Goal: Task Accomplishment & Management: Manage account settings

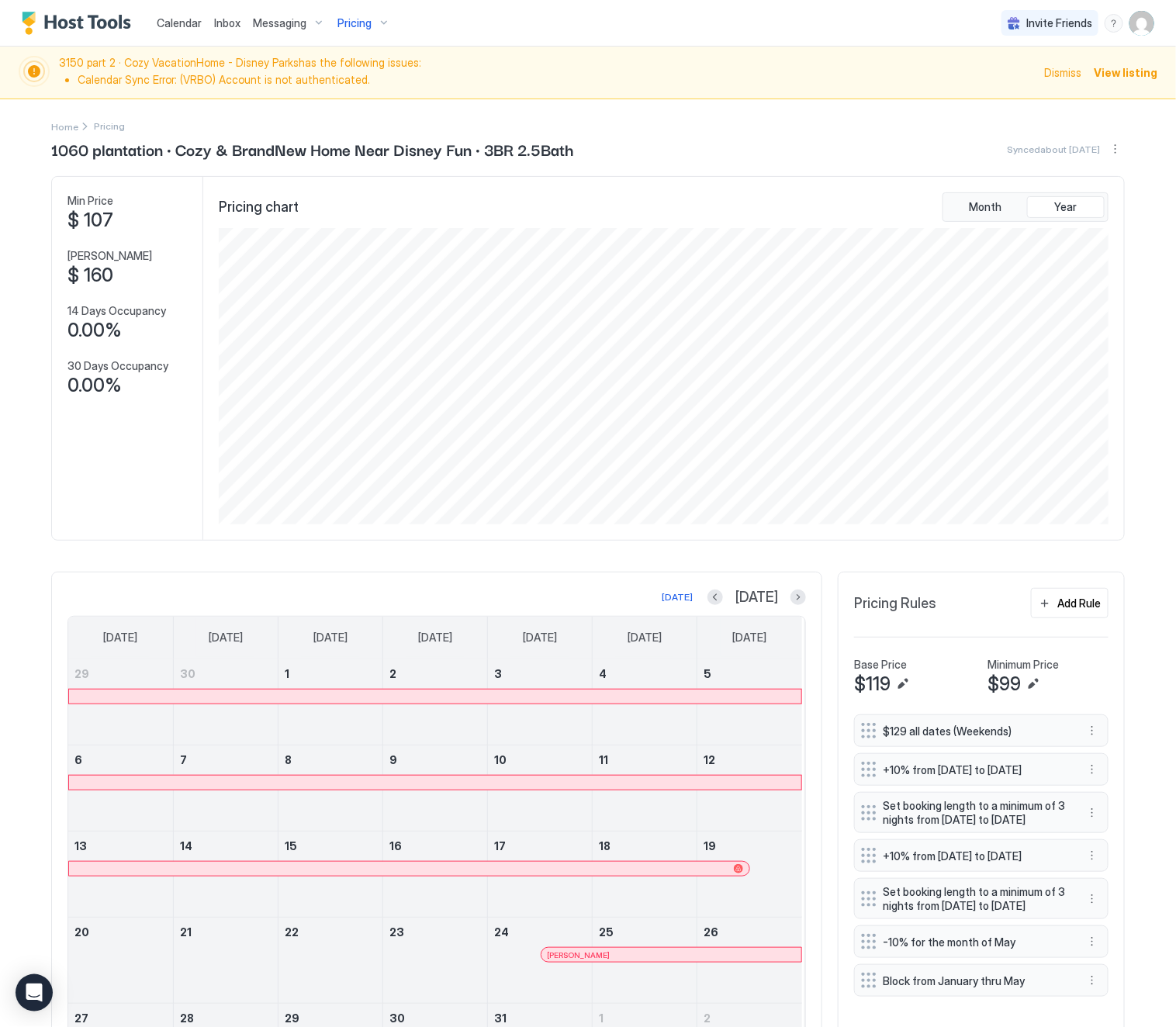
scroll to position [298, 891]
click at [341, 24] on span "Pricing" at bounding box center [354, 23] width 34 height 14
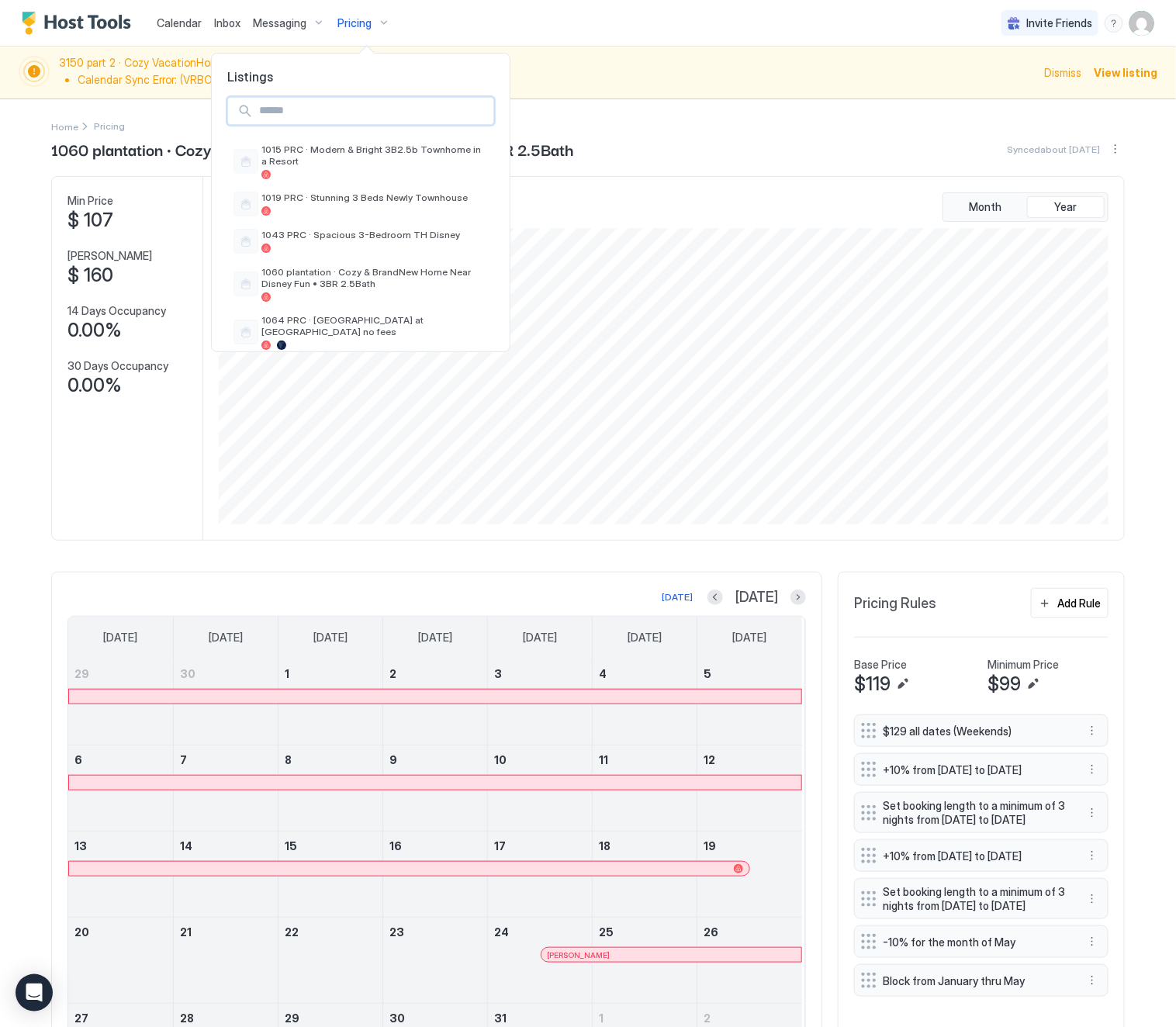
click at [338, 110] on input "Input Field" at bounding box center [373, 110] width 241 height 26
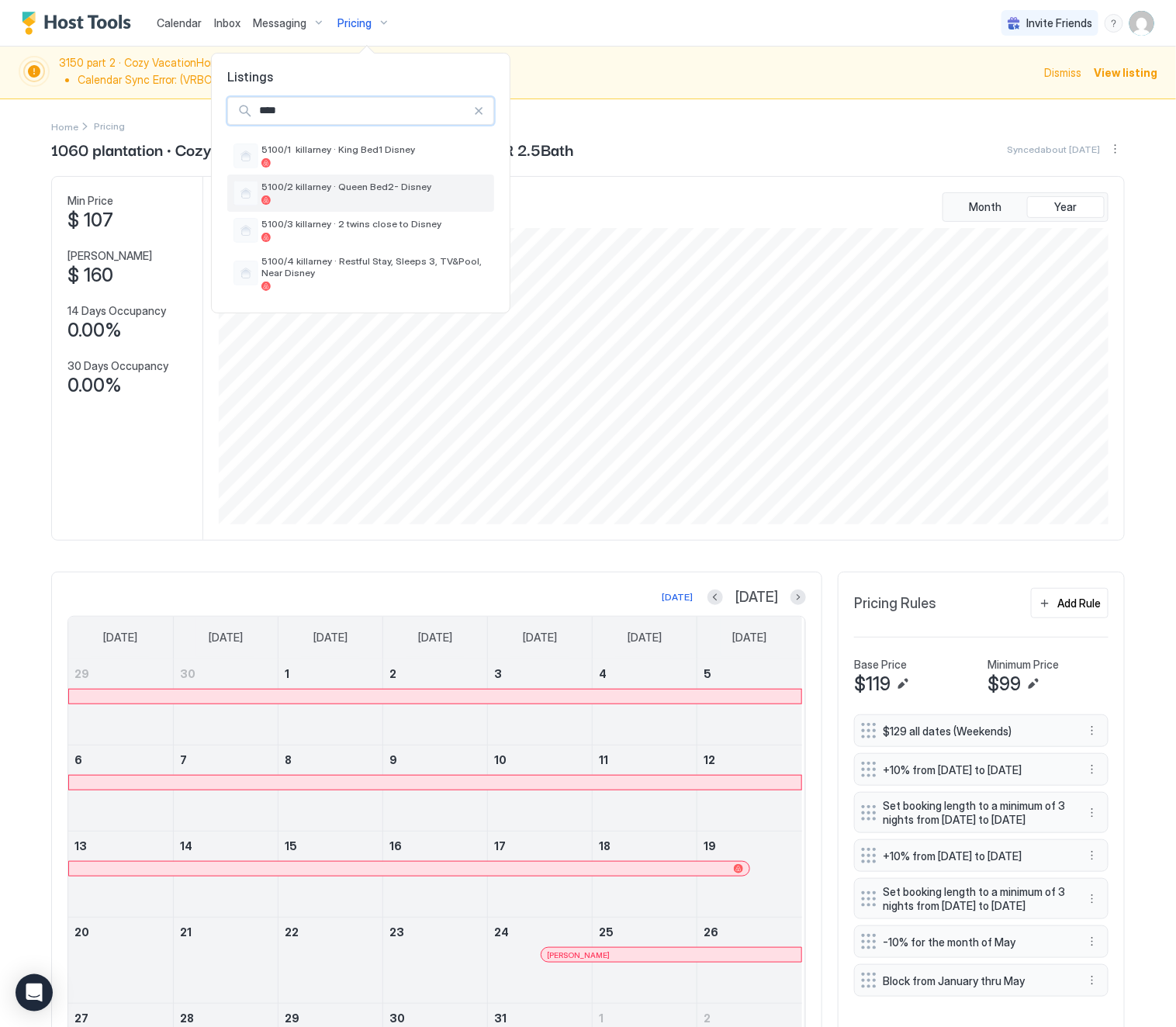
type input "****"
click at [341, 203] on div at bounding box center [374, 200] width 226 height 9
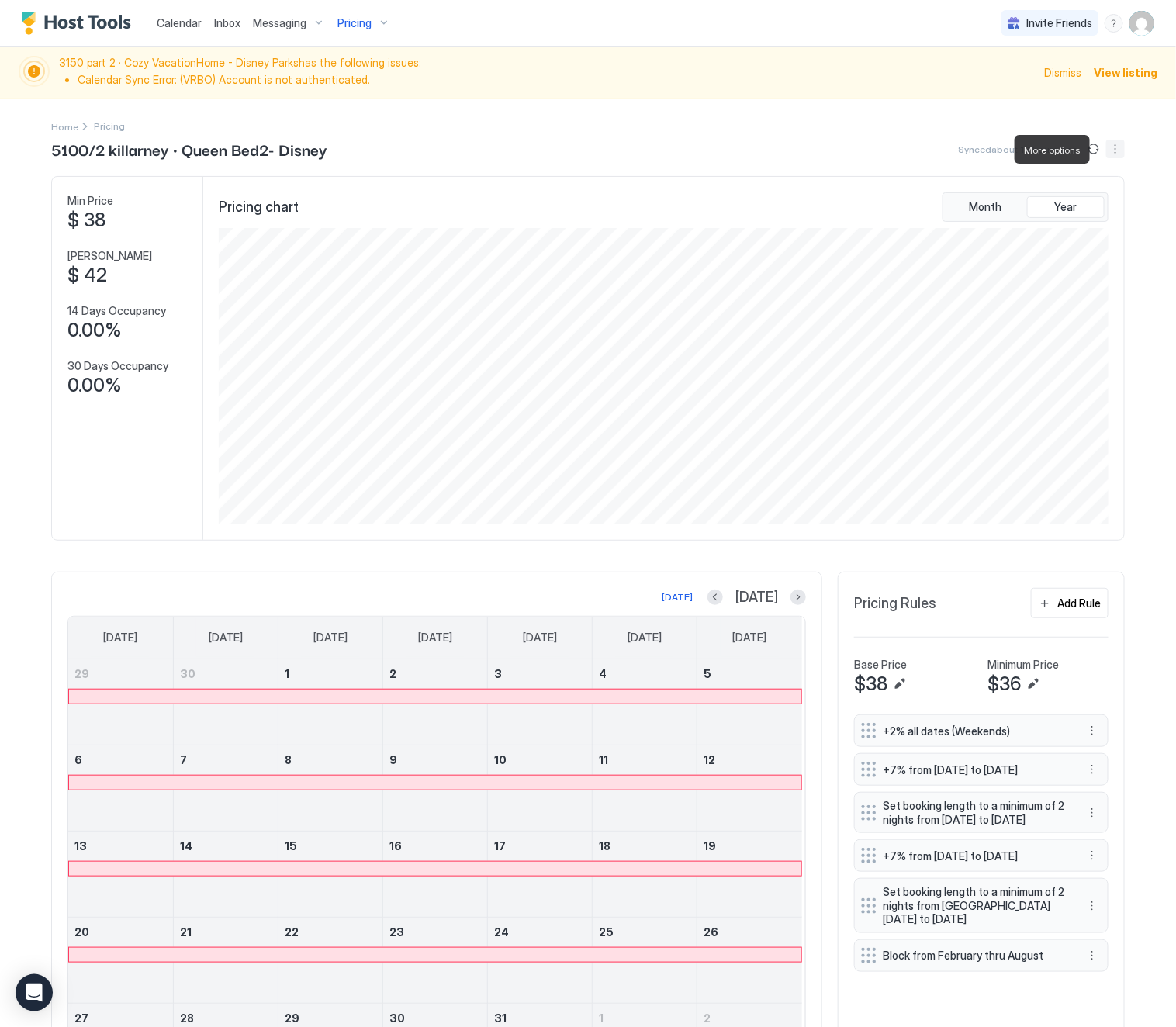
click at [1107, 145] on button "More options" at bounding box center [1115, 149] width 19 height 19
click at [1090, 197] on span "Listing Settings" at bounding box center [1079, 196] width 69 height 12
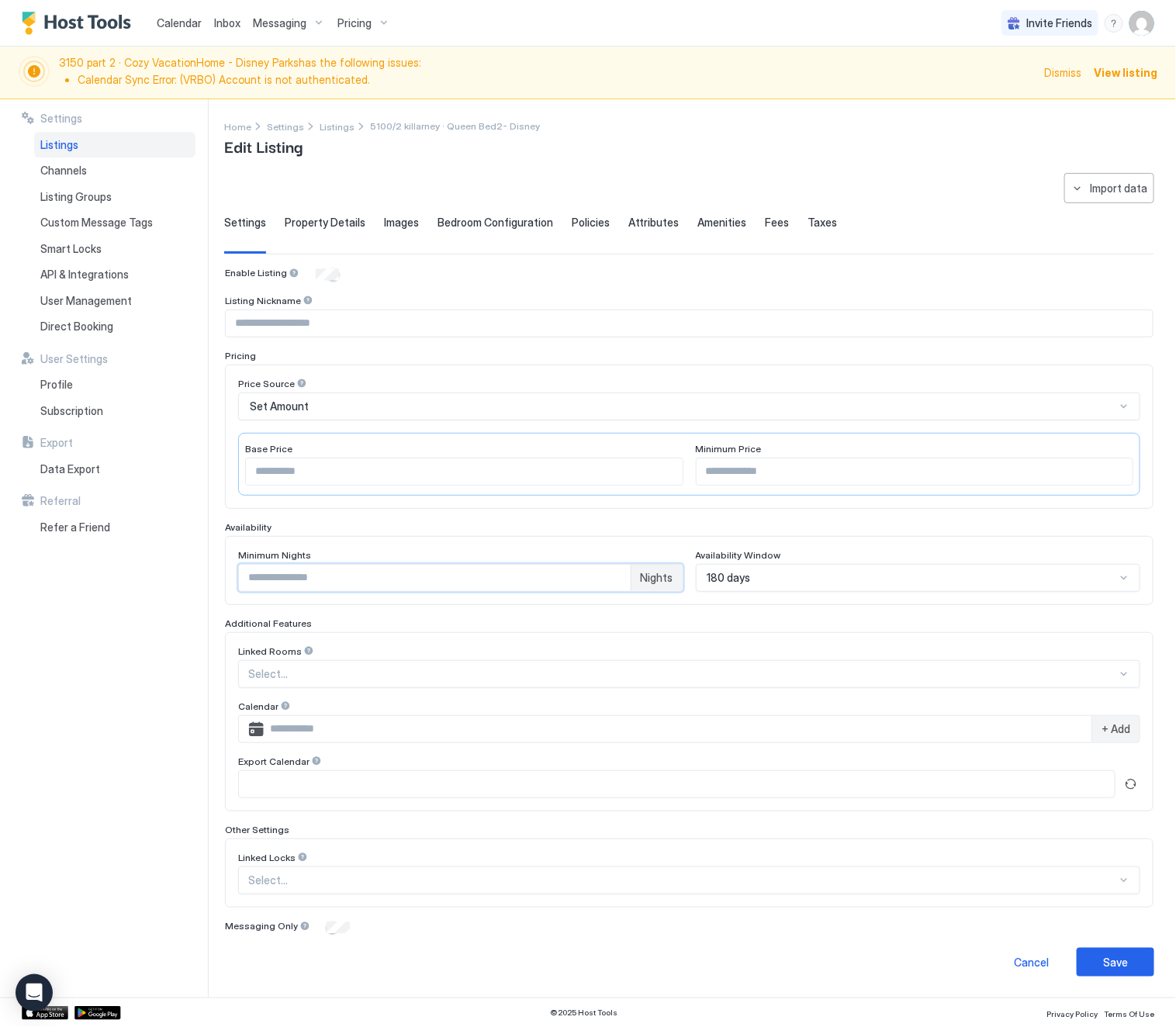
drag, startPoint x: 285, startPoint y: 580, endPoint x: 205, endPoint y: 580, distance: 80.0
click at [205, 580] on div "**********" at bounding box center [588, 548] width 1176 height 898
type input "*"
click at [1103, 968] on div "Save" at bounding box center [1115, 962] width 25 height 16
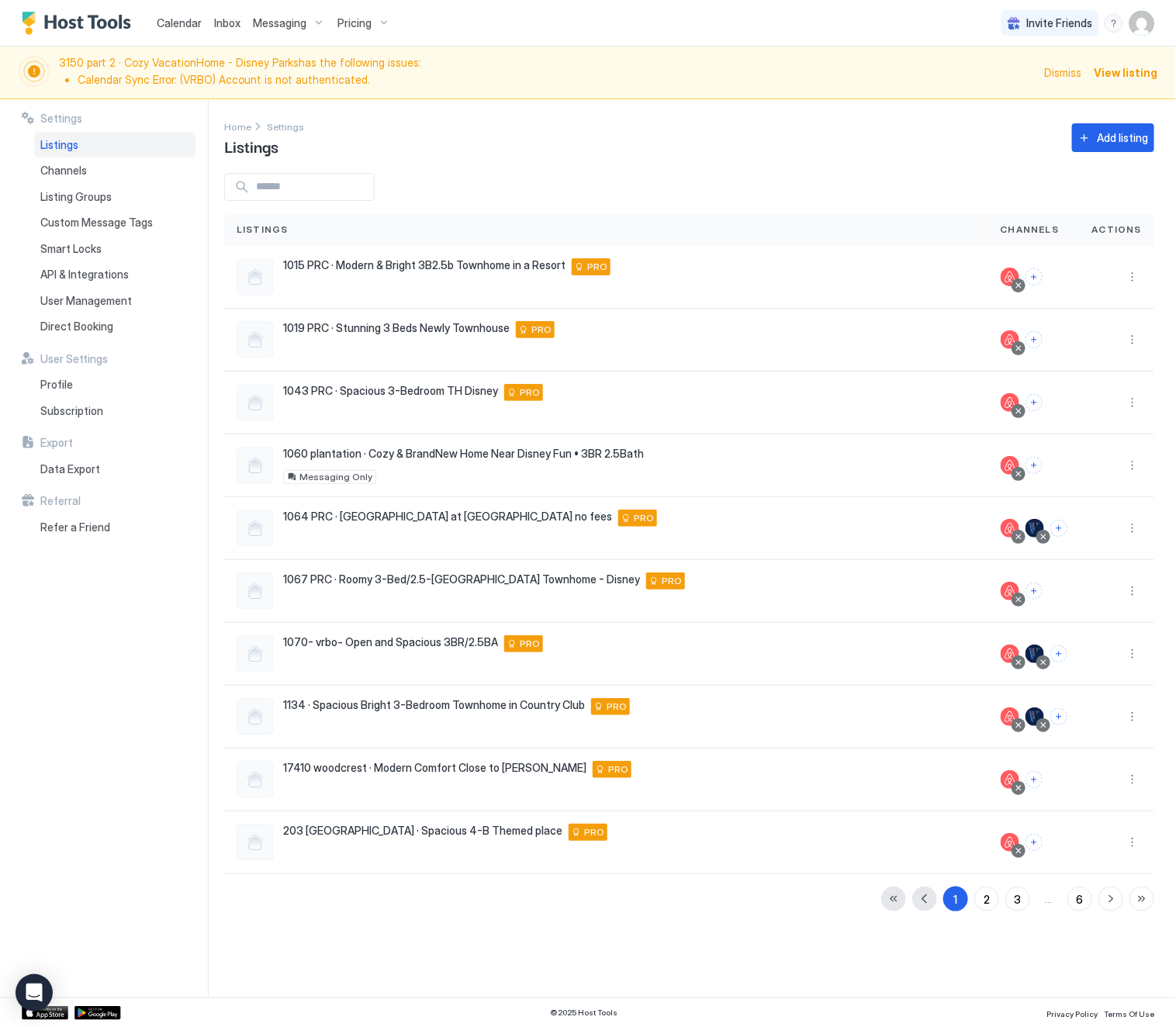
click at [354, 19] on span "Pricing" at bounding box center [354, 23] width 34 height 14
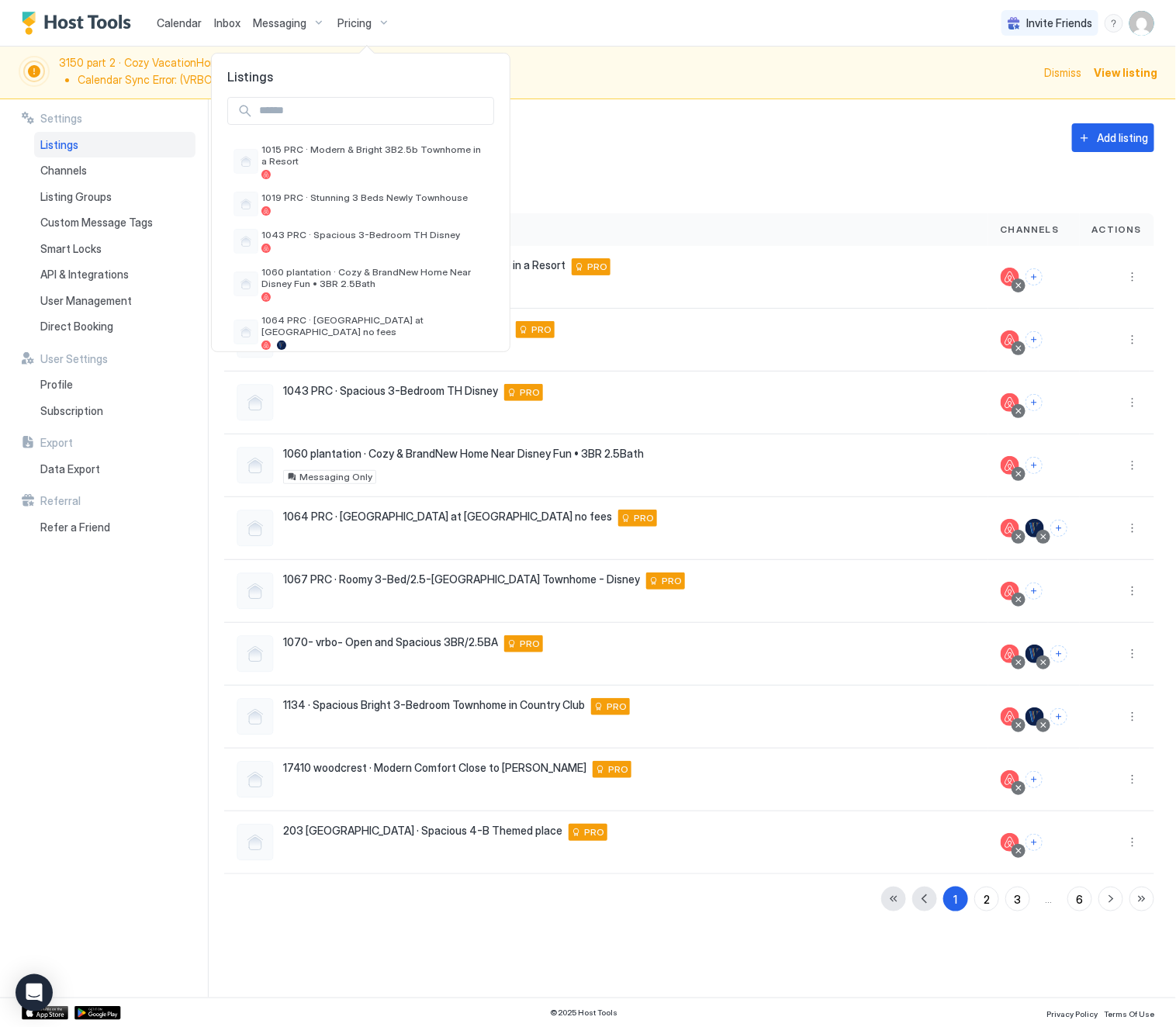
click at [347, 112] on input "Input Field" at bounding box center [373, 110] width 241 height 26
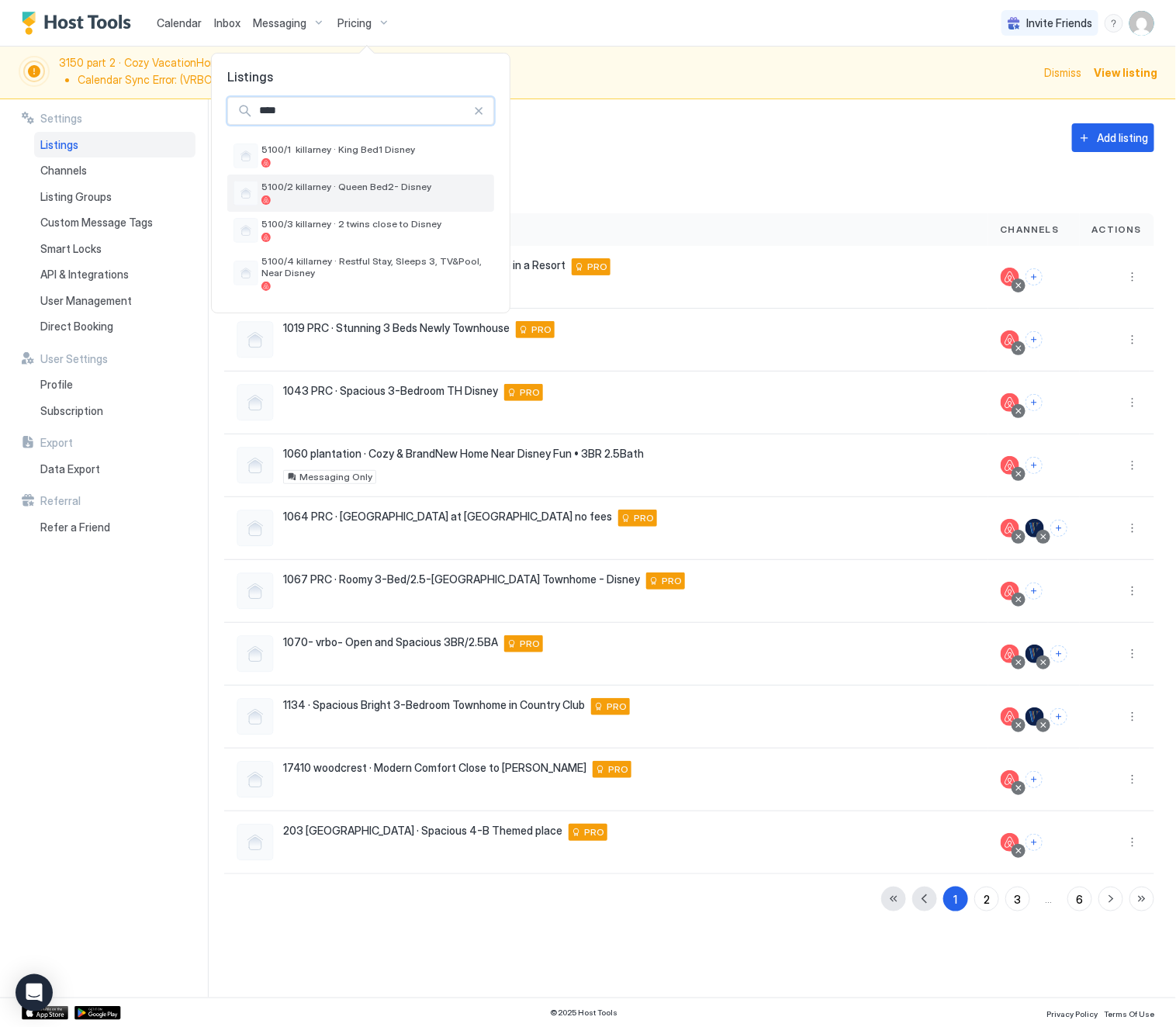
type input "****"
click at [335, 189] on span "5100/2 killarney · Queen Bed2- Disney" at bounding box center [374, 186] width 226 height 12
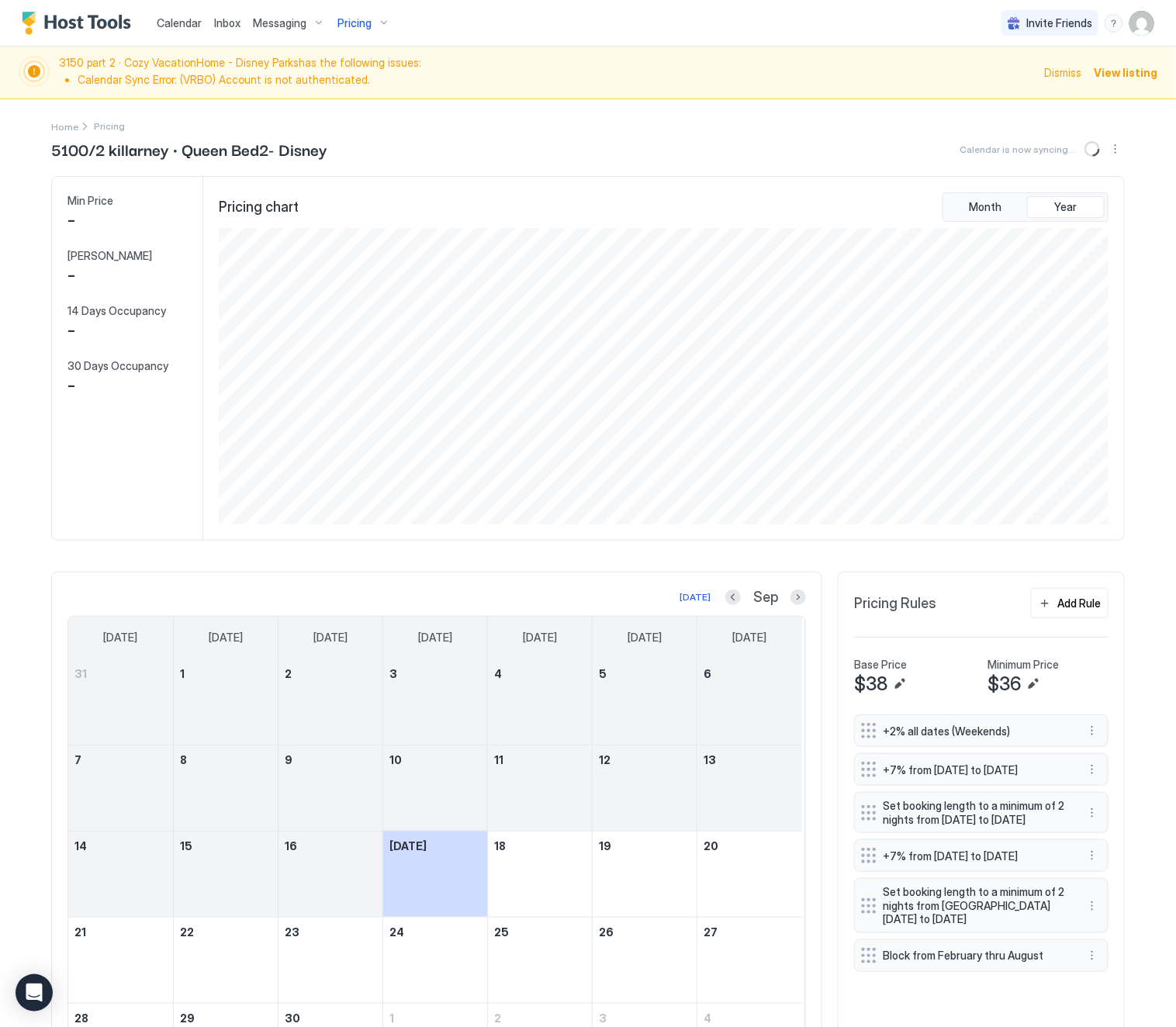
scroll to position [298, 891]
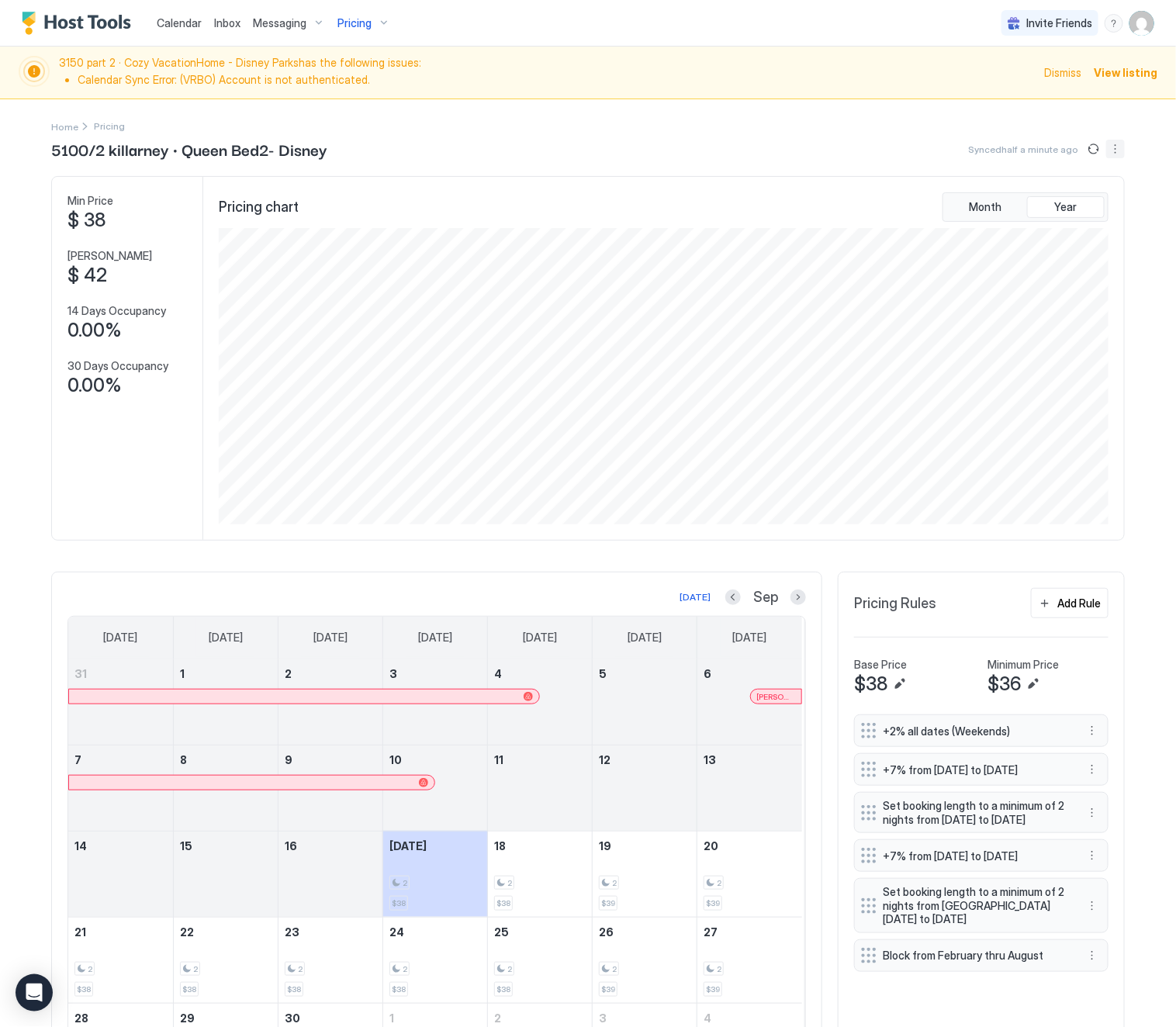
click at [1106, 142] on button "More options" at bounding box center [1115, 149] width 19 height 19
click at [1101, 192] on span "Listing Settings" at bounding box center [1079, 196] width 69 height 12
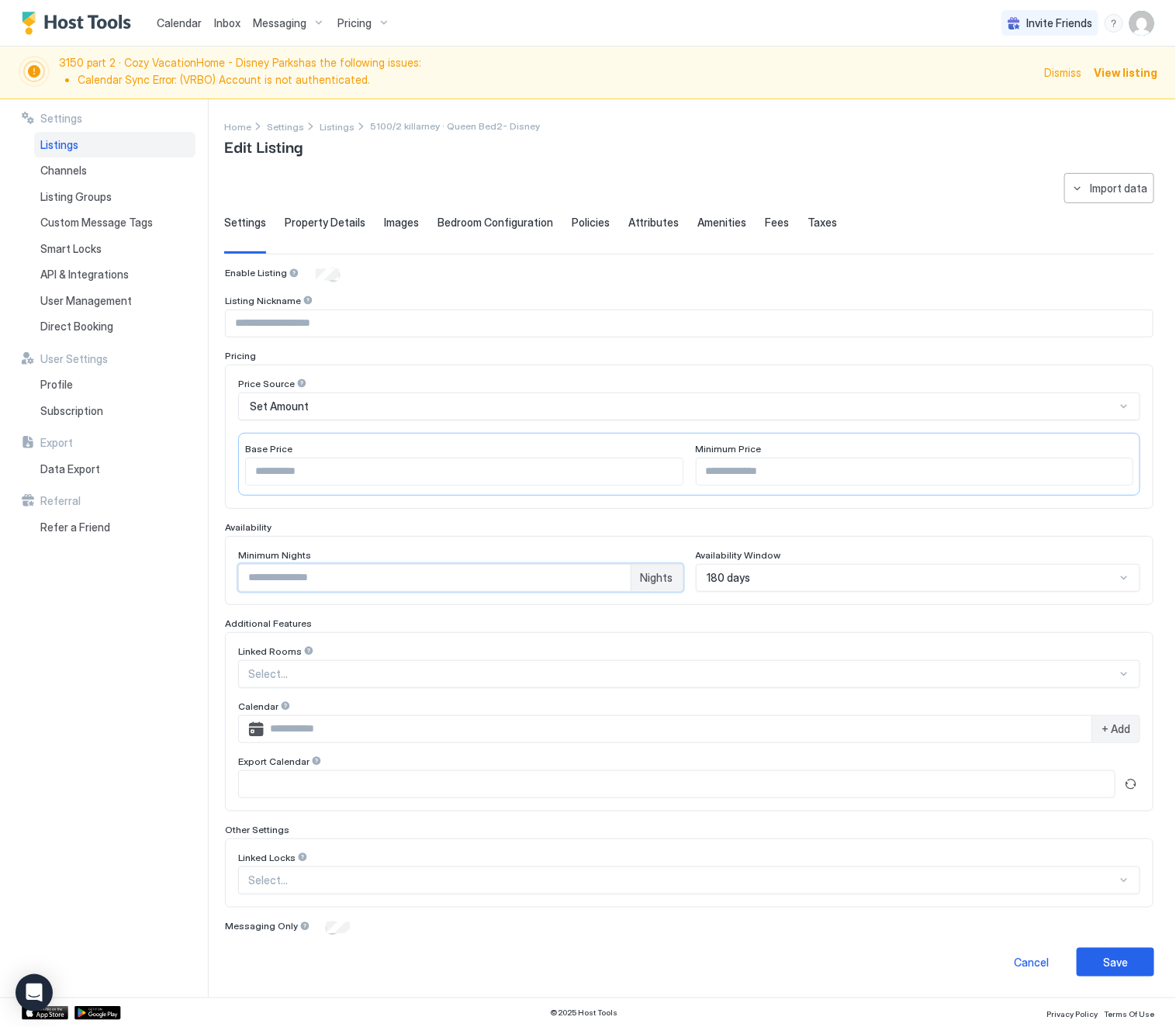
drag, startPoint x: 291, startPoint y: 587, endPoint x: 226, endPoint y: 589, distance: 65.0
click at [226, 589] on div "Minimum Nights * Nights Availability Window 180 days" at bounding box center [689, 570] width 929 height 69
type input "*"
click at [1103, 970] on div "Save" at bounding box center [1115, 962] width 25 height 16
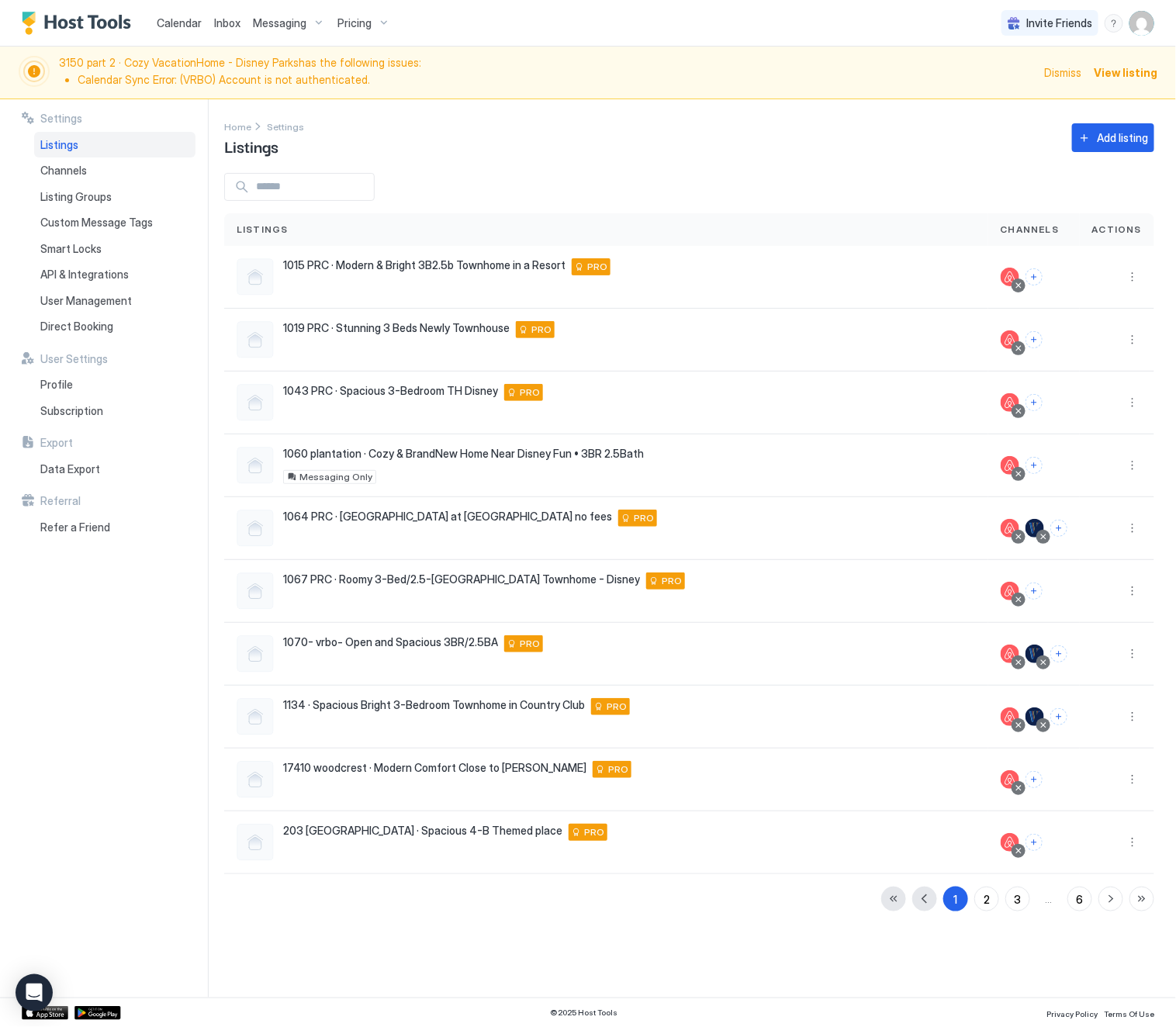
click at [368, 19] on span "Pricing" at bounding box center [354, 23] width 34 height 14
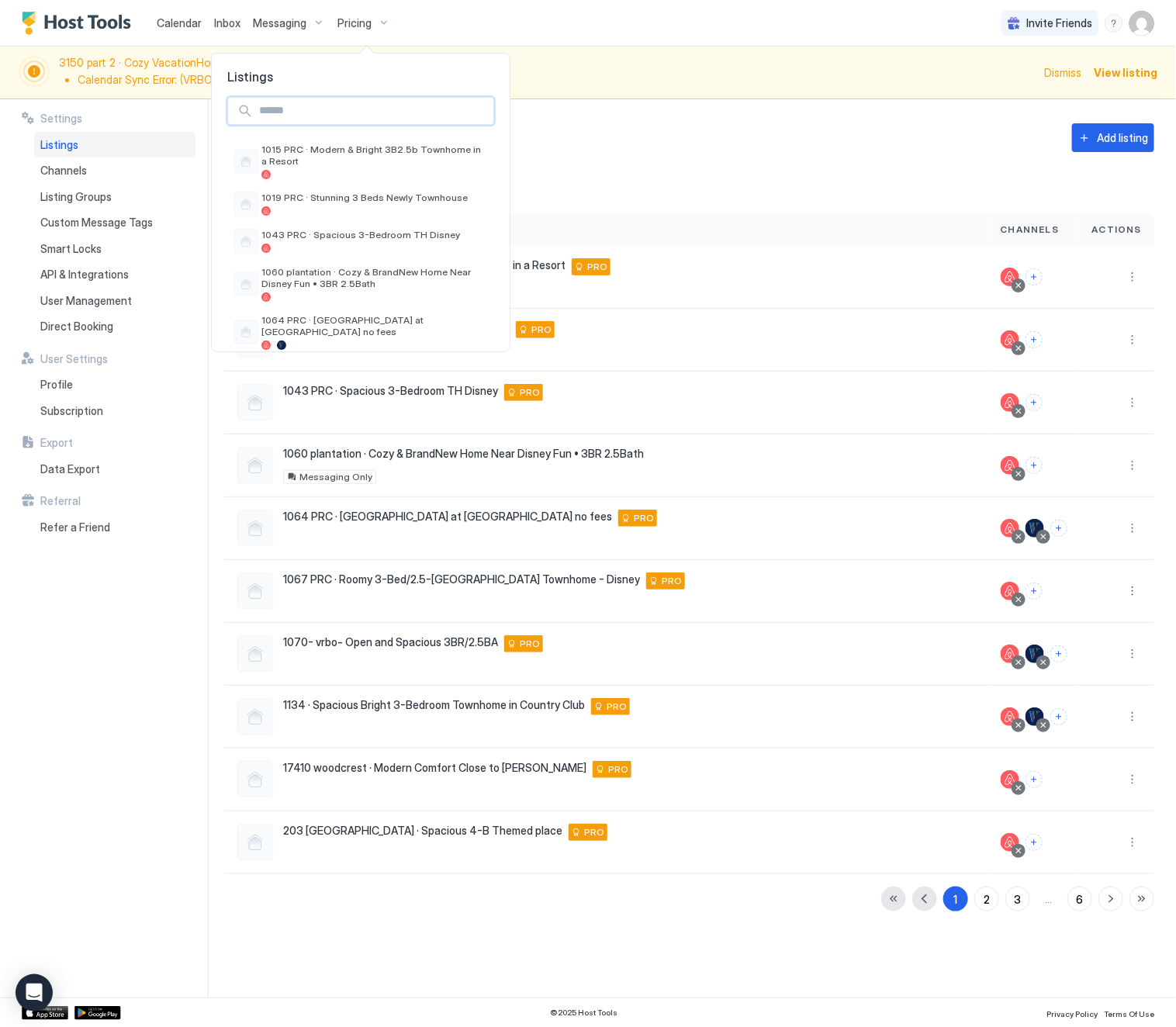
click at [302, 107] on input "Input Field" at bounding box center [373, 110] width 241 height 26
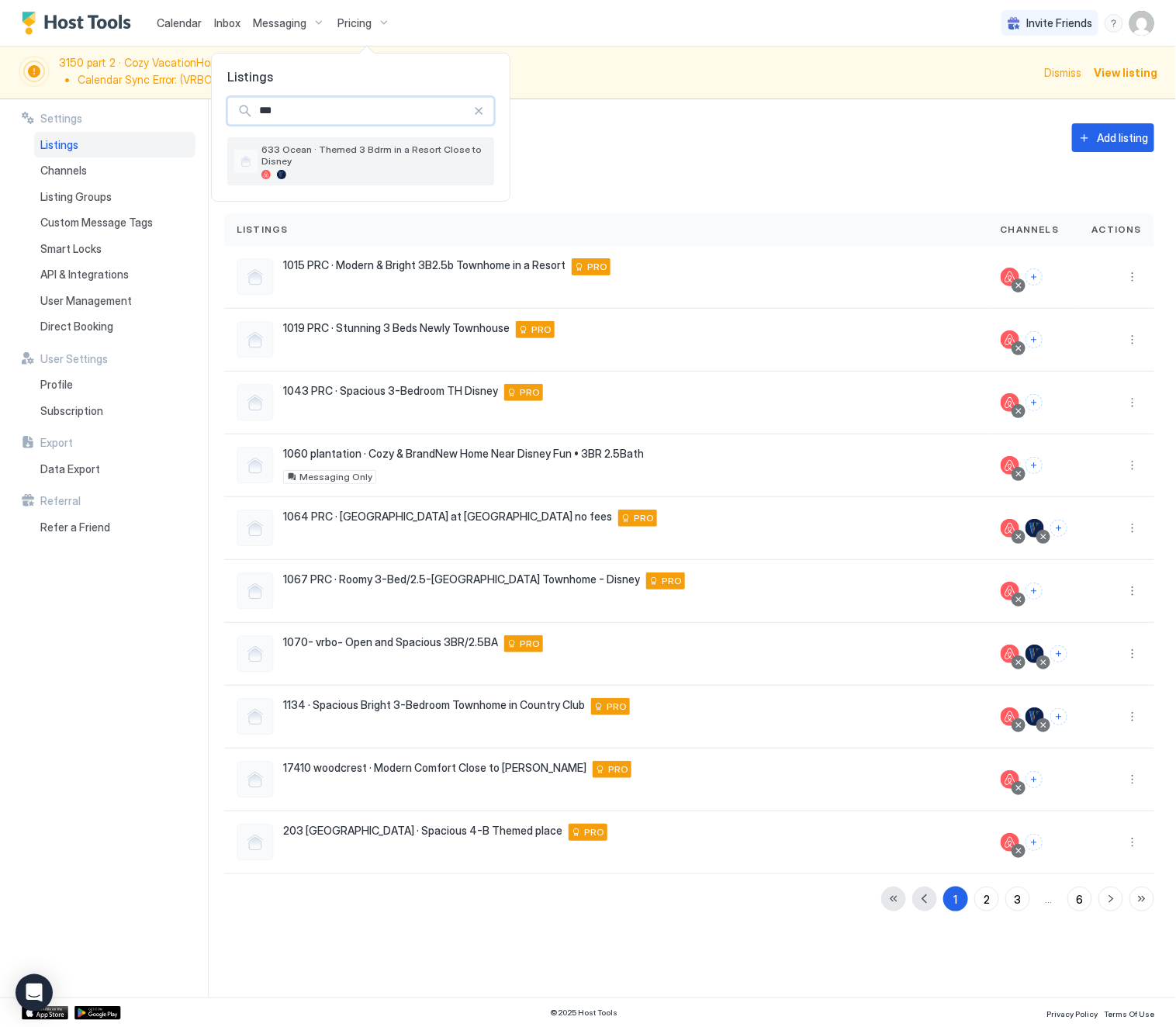
type input "***"
click at [317, 159] on span "633 Ocean · Themed 3 Bdrm in a Resort Close to Disney" at bounding box center [374, 154] width 226 height 23
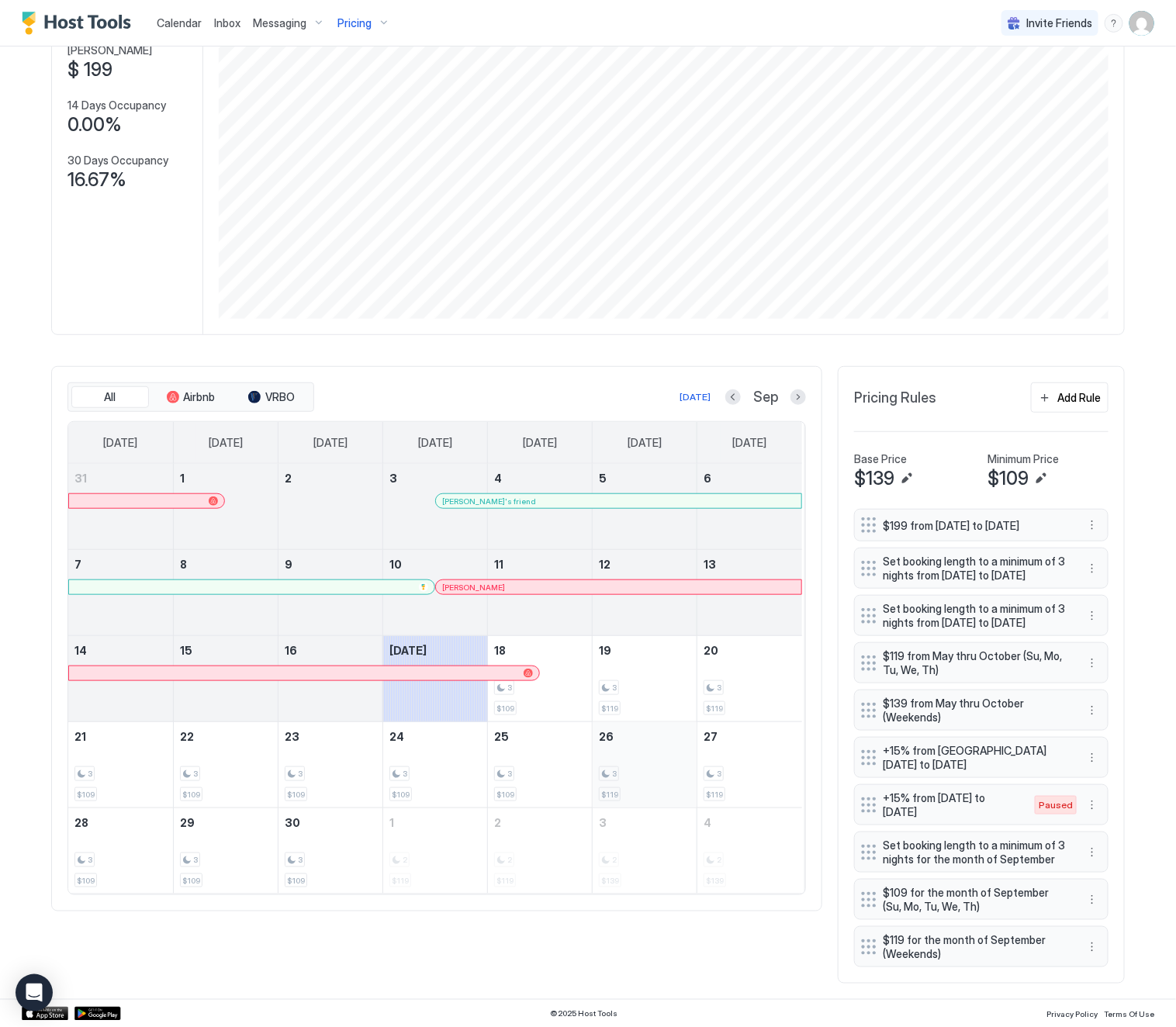
scroll to position [233, 0]
click at [692, 390] on div "[DATE]" at bounding box center [695, 397] width 31 height 14
click at [725, 390] on button "Previous month" at bounding box center [733, 397] width 15 height 15
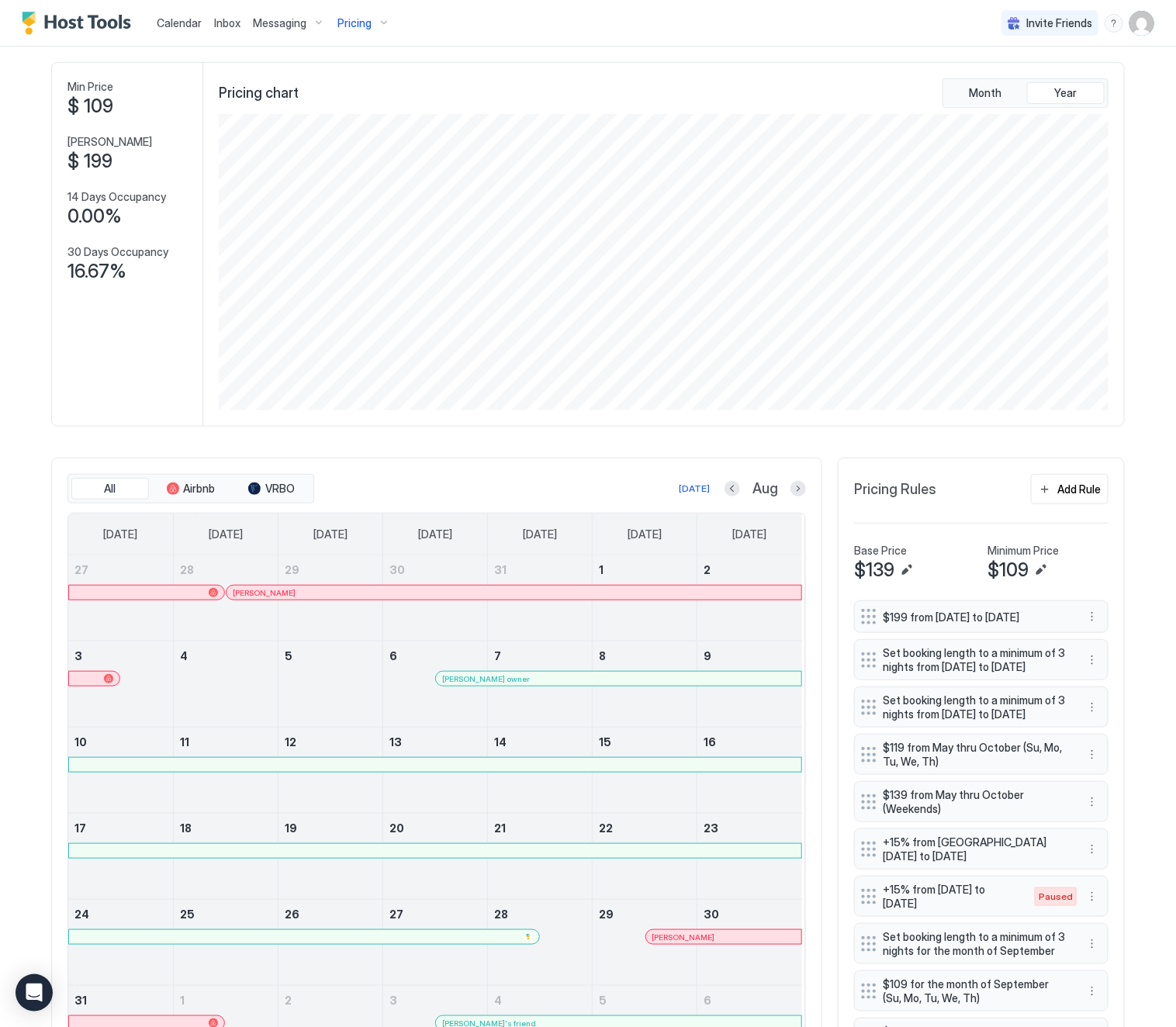
scroll to position [0, 0]
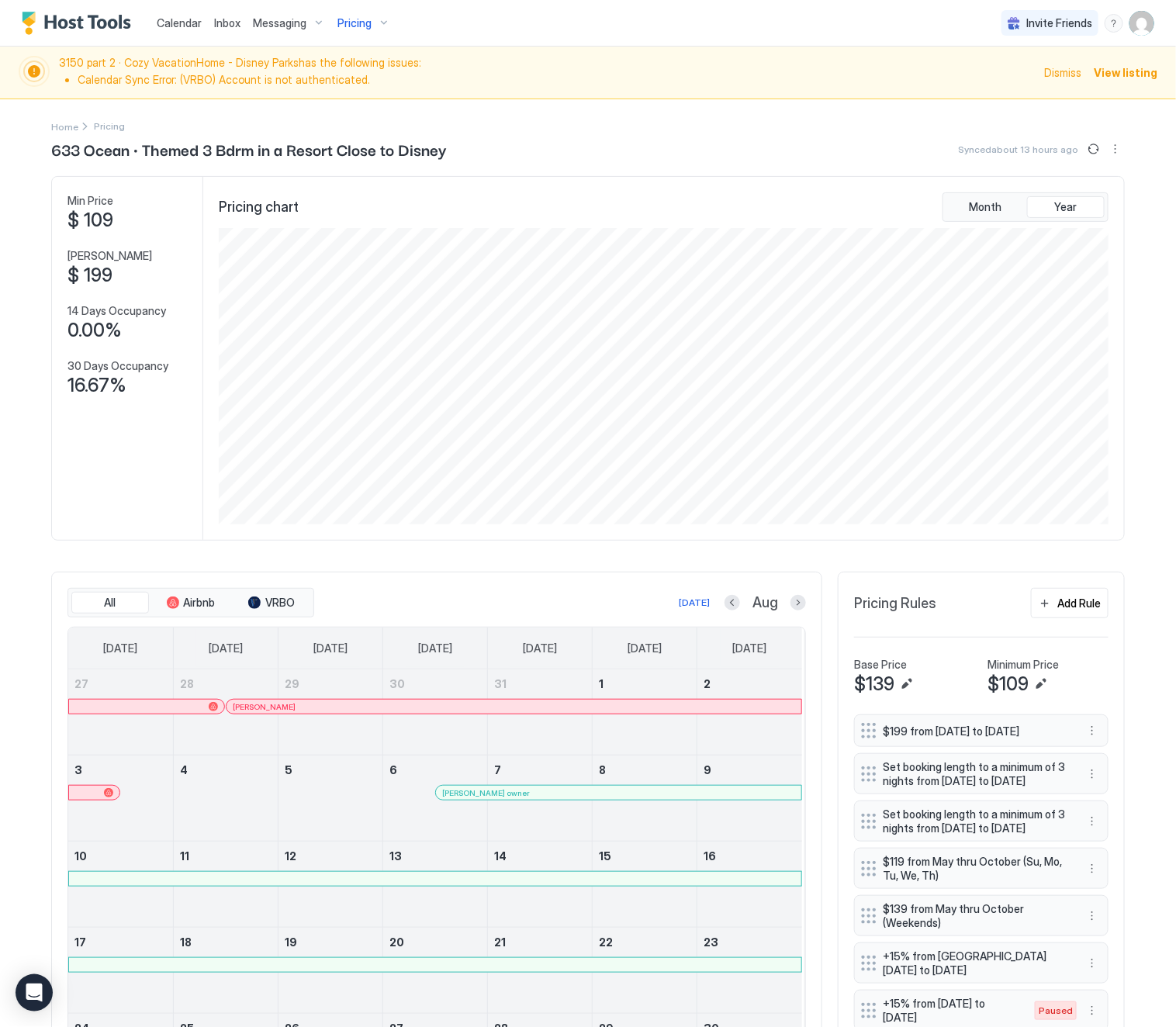
click at [356, 19] on span "Pricing" at bounding box center [354, 23] width 34 height 14
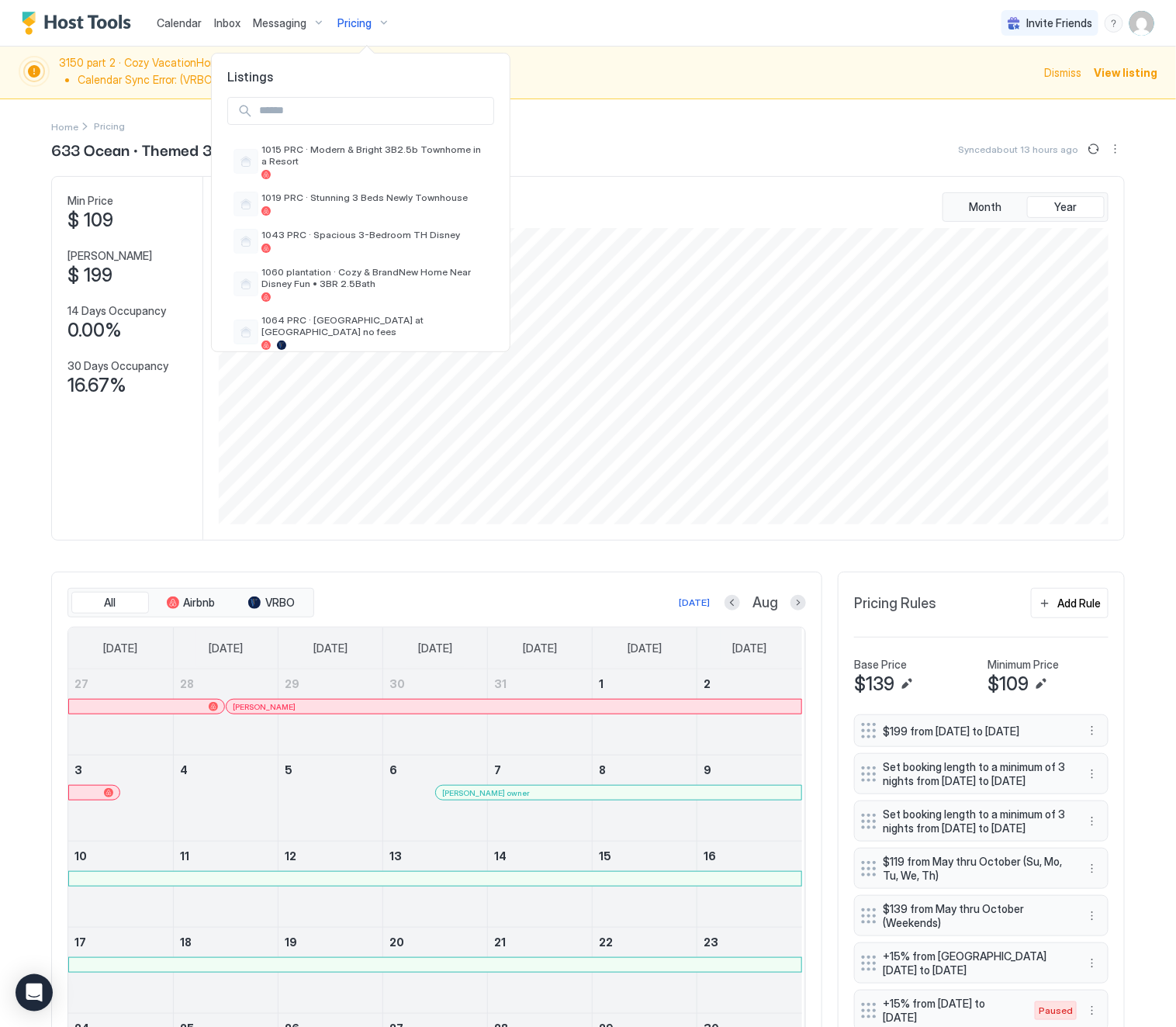
click at [350, 119] on input "Input Field" at bounding box center [373, 110] width 241 height 26
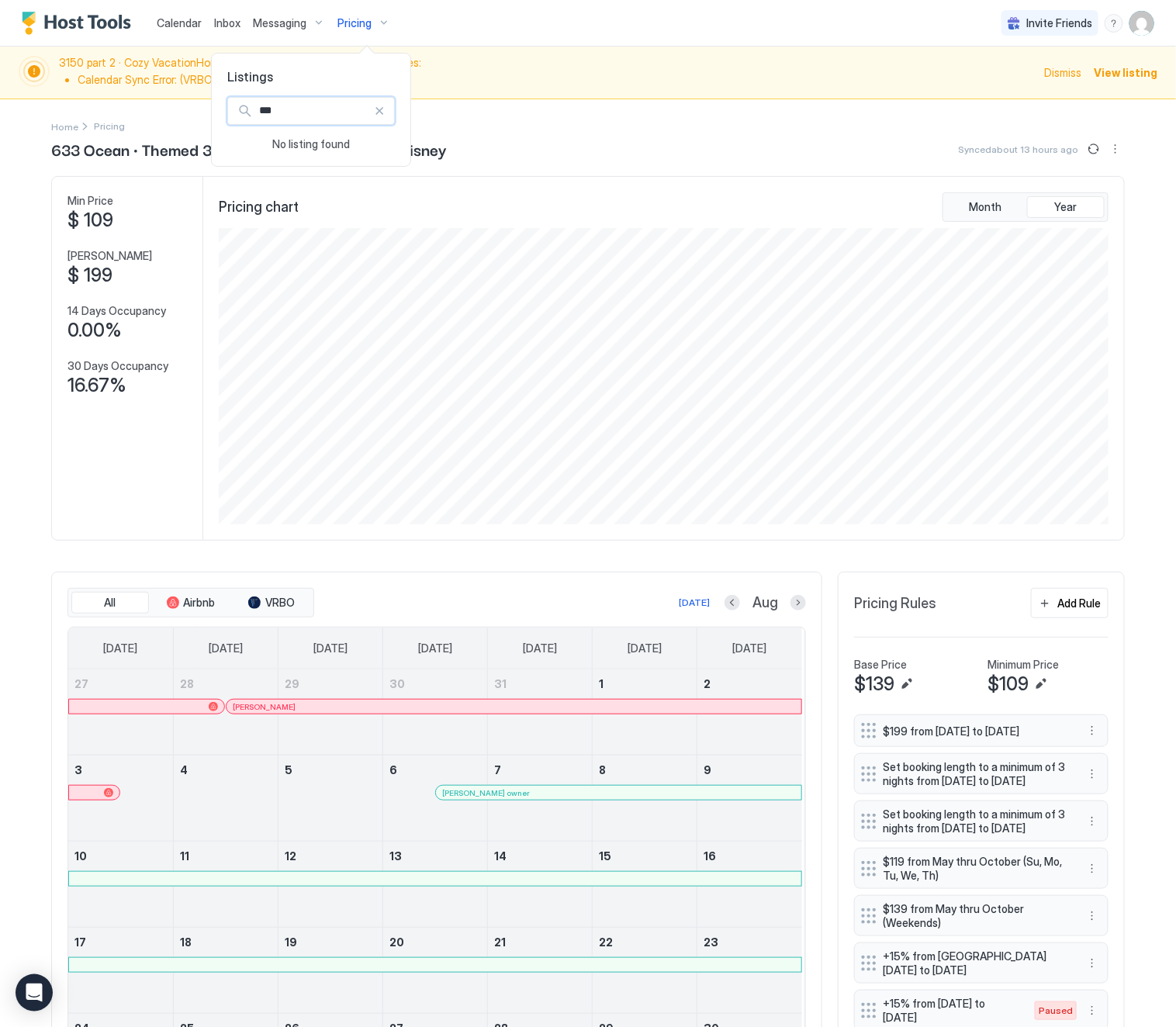
type input "***"
